Goal: Task Accomplishment & Management: Use online tool/utility

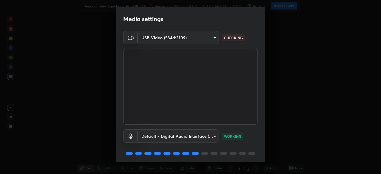
scroll to position [21, 0]
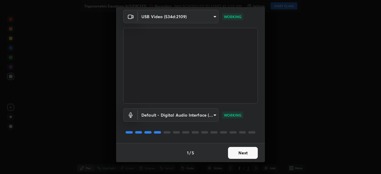
click at [243, 152] on button "Next" at bounding box center [243, 153] width 30 height 12
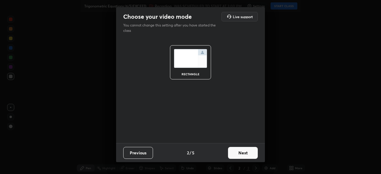
click at [245, 154] on button "Next" at bounding box center [243, 153] width 30 height 12
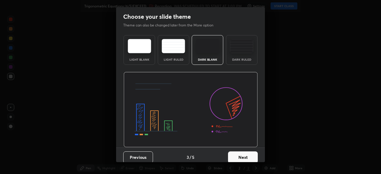
click at [245, 153] on button "Next" at bounding box center [243, 157] width 30 height 12
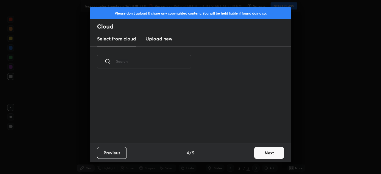
click at [246, 157] on div "Previous 4 / 5 Next" at bounding box center [190, 152] width 201 height 19
click at [270, 153] on button "Next" at bounding box center [269, 153] width 30 height 12
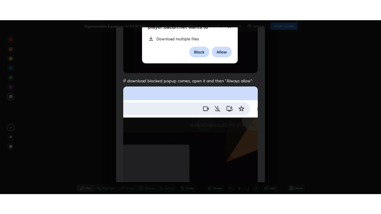
scroll to position [143, 0]
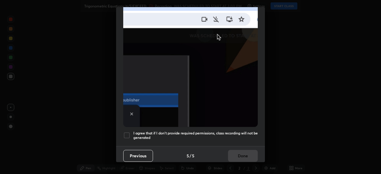
click at [125, 132] on div at bounding box center [126, 135] width 7 height 7
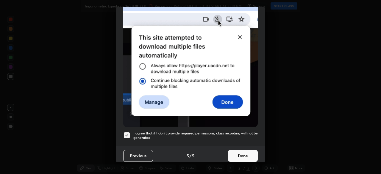
click at [237, 153] on button "Done" at bounding box center [243, 156] width 30 height 12
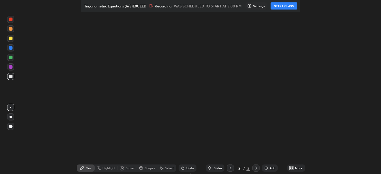
click at [288, 5] on button "START CLASS" at bounding box center [284, 5] width 27 height 7
click at [282, 5] on button "End Class" at bounding box center [277, 5] width 24 height 7
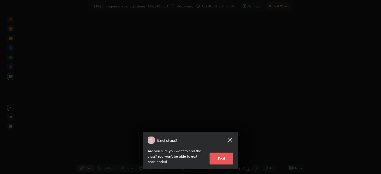
click at [232, 138] on icon at bounding box center [229, 140] width 4 height 4
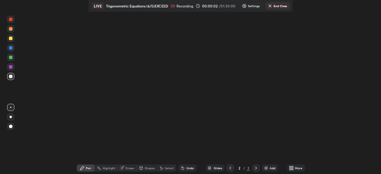
click at [293, 166] on div "More" at bounding box center [296, 168] width 18 height 7
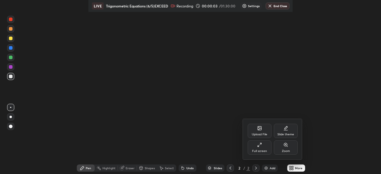
click at [260, 146] on icon at bounding box center [259, 145] width 5 height 5
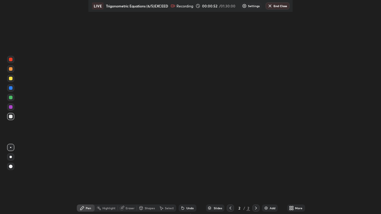
click at [281, 5] on button "End Class" at bounding box center [277, 5] width 24 height 7
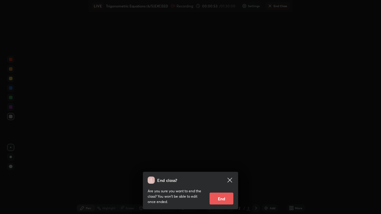
click at [223, 198] on button "End" at bounding box center [222, 199] width 24 height 12
